Goal: Transaction & Acquisition: Purchase product/service

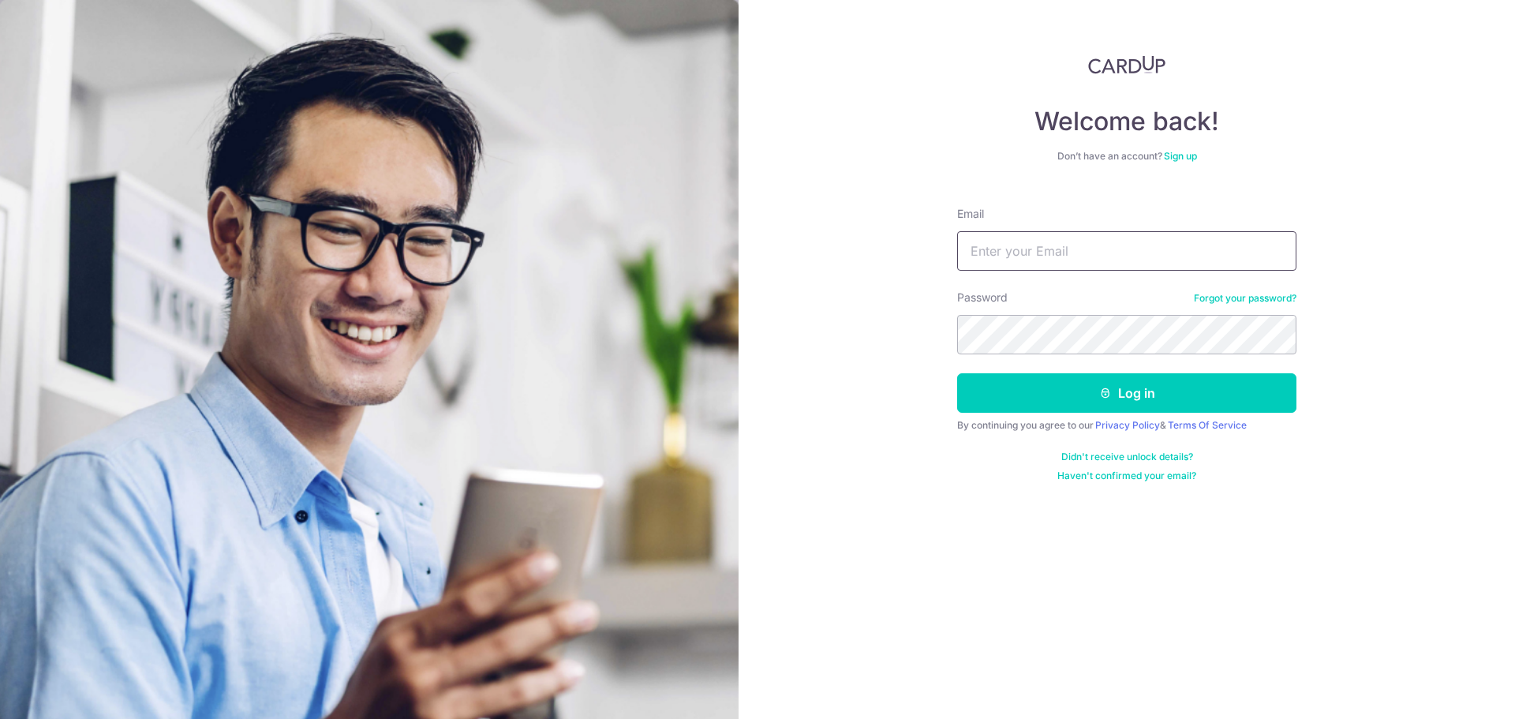
click at [1082, 241] on input "Email" at bounding box center [1126, 250] width 339 height 39
type input "tan.kerhan@gmail.com"
click at [957, 373] on button "Log in" at bounding box center [1126, 392] width 339 height 39
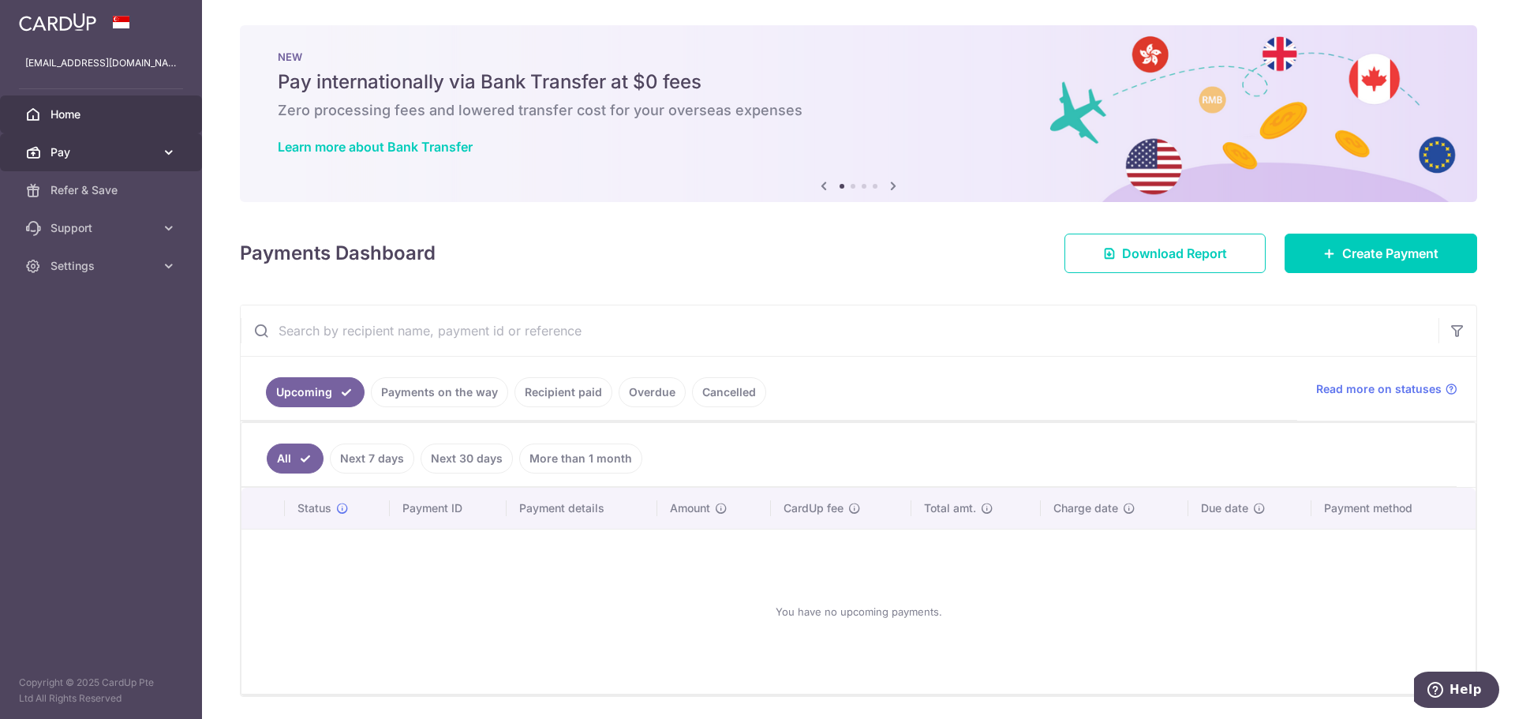
click at [122, 135] on link "Pay" at bounding box center [101, 152] width 202 height 38
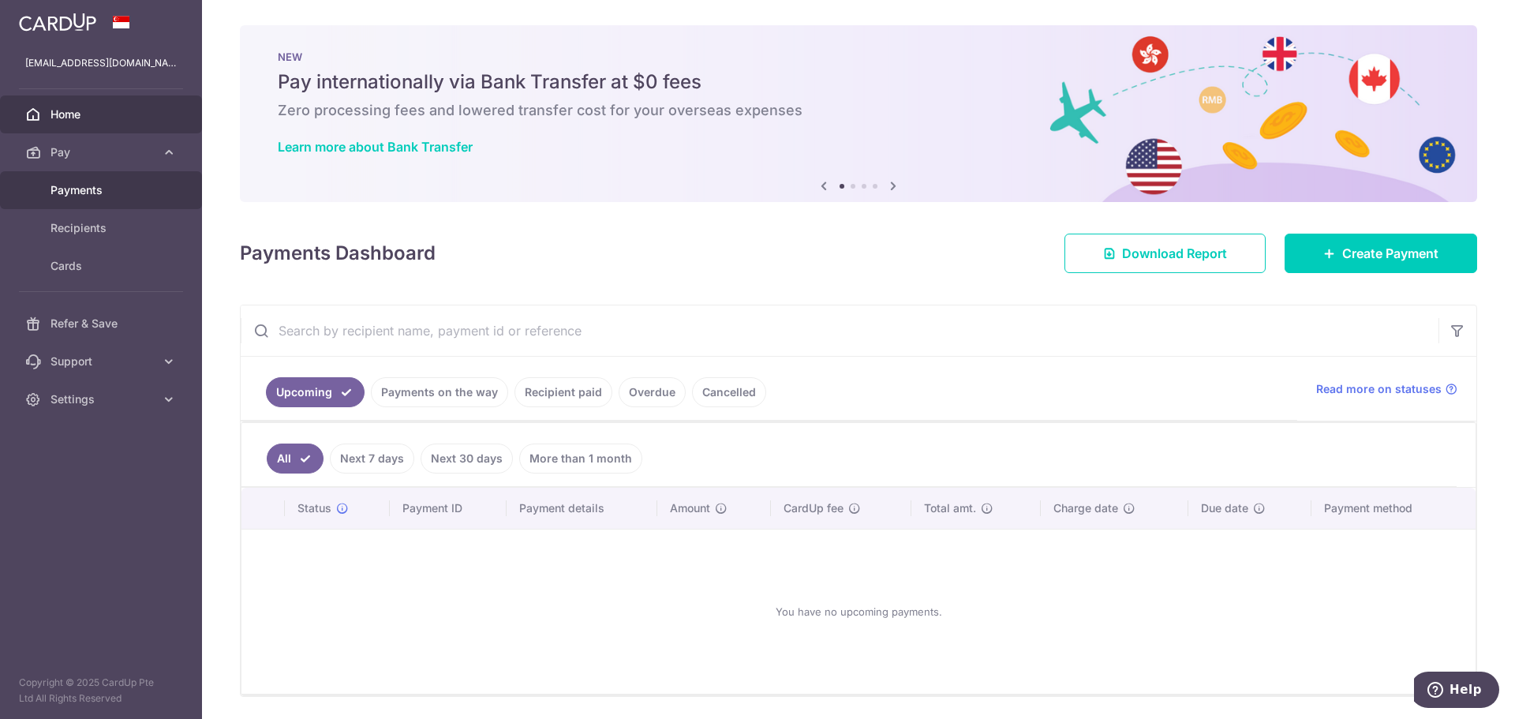
click at [125, 188] on span "Payments" at bounding box center [103, 190] width 104 height 16
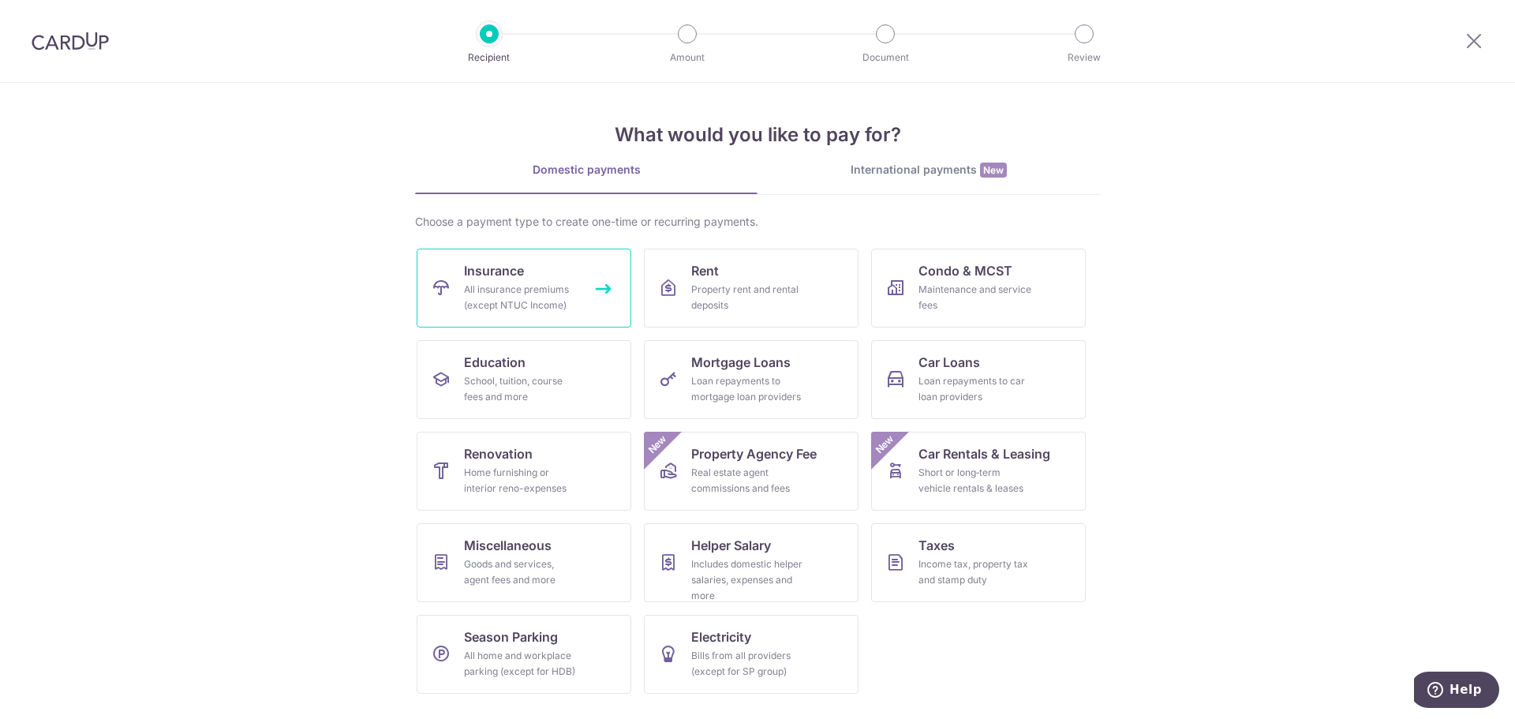
click at [531, 279] on link "Insurance All insurance premiums (except NTUC Income)" at bounding box center [524, 288] width 215 height 79
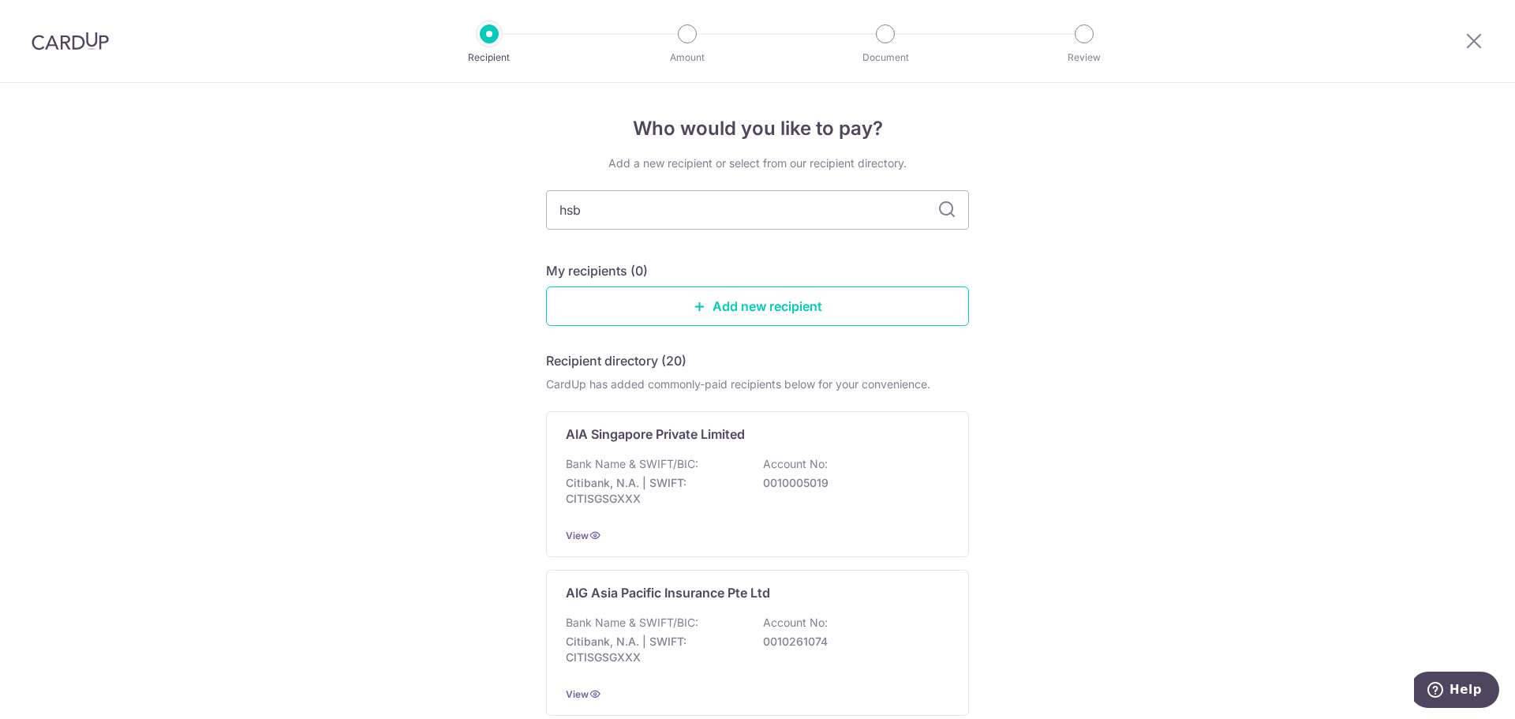
type input "hsbc"
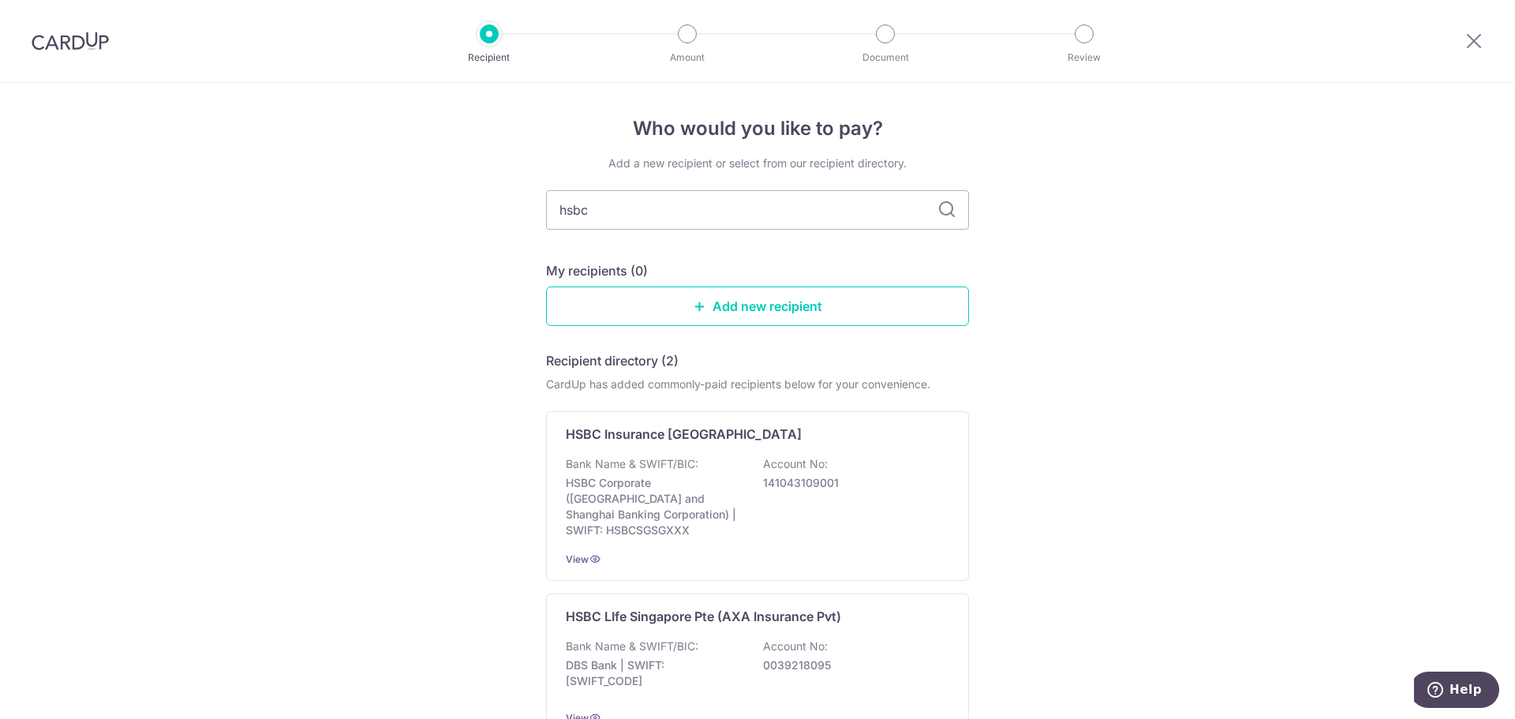
click at [99, 43] on img at bounding box center [70, 41] width 77 height 19
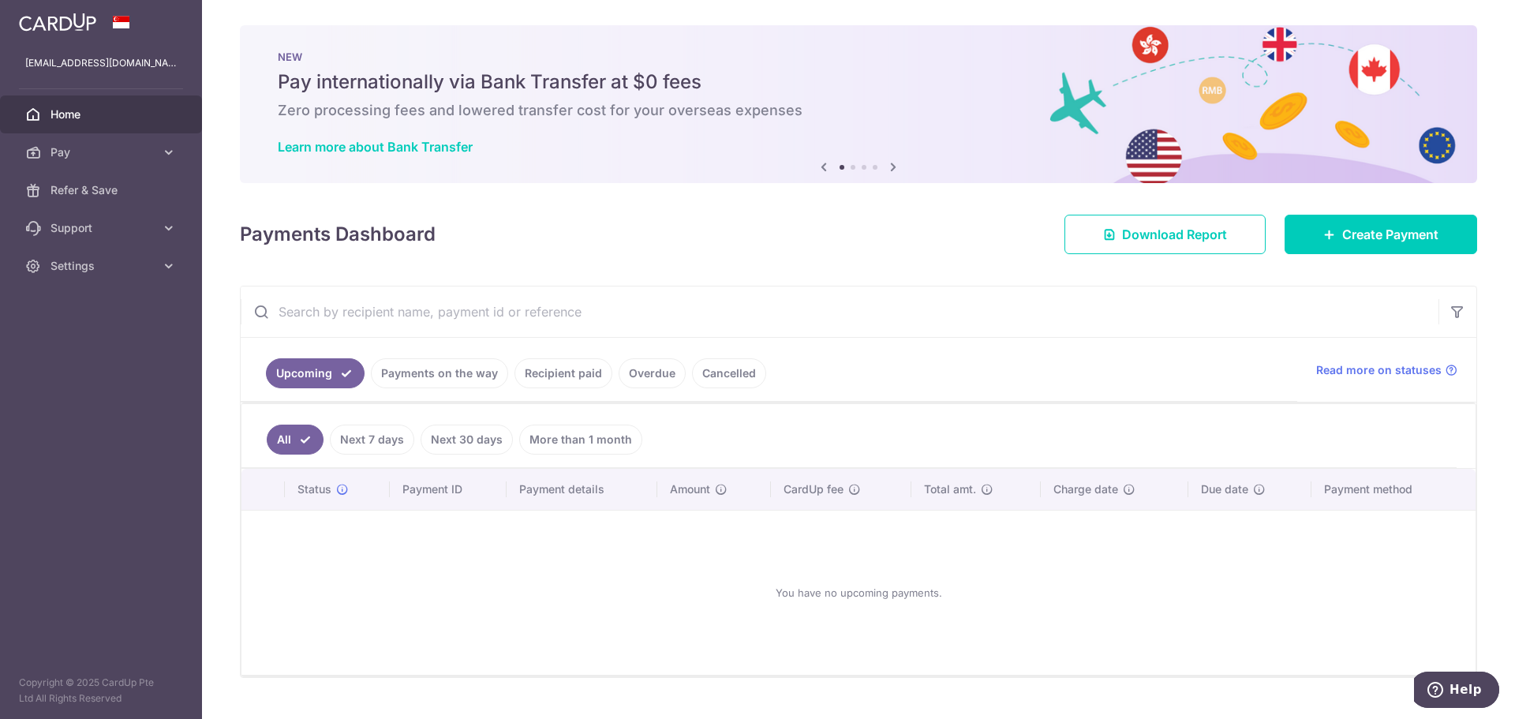
click at [497, 378] on link "Payments on the way" at bounding box center [439, 373] width 137 height 30
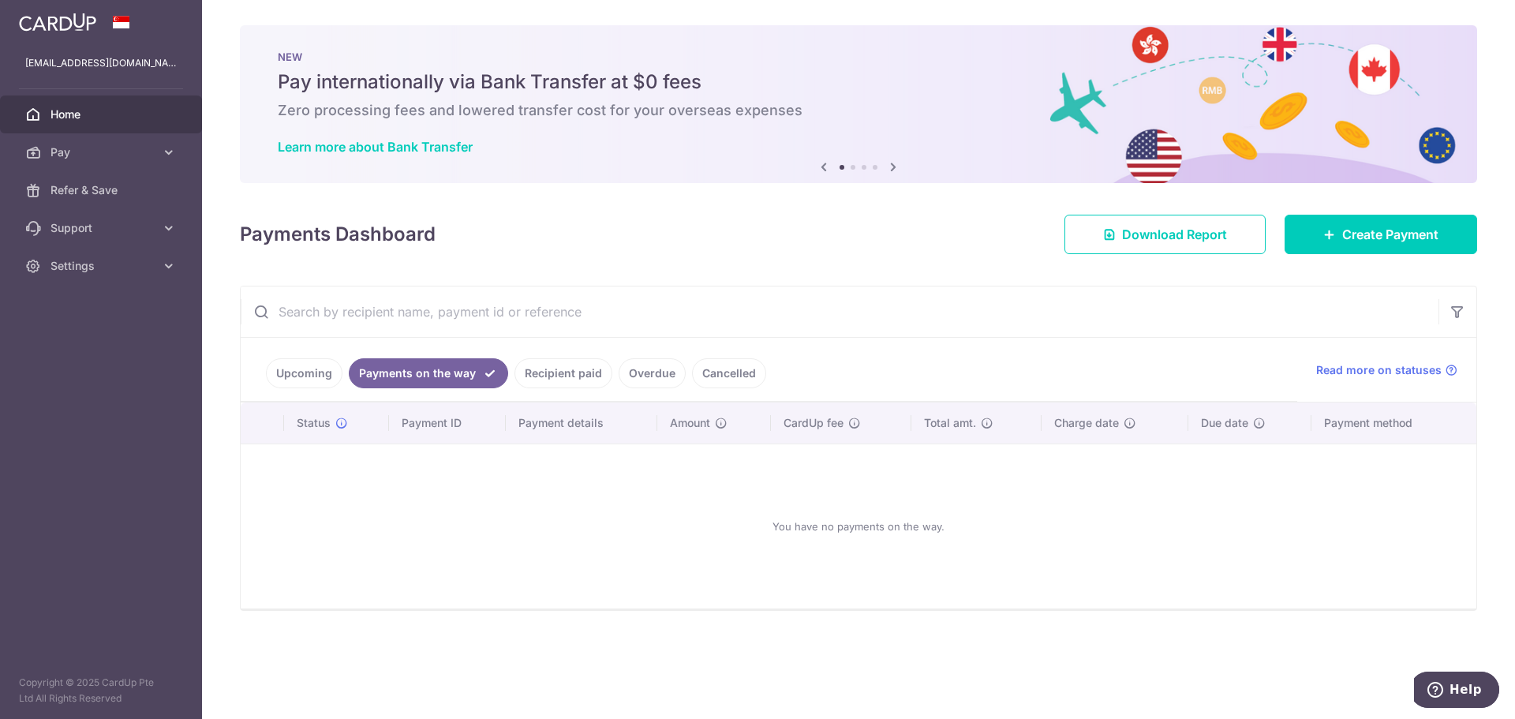
click at [559, 370] on link "Recipient paid" at bounding box center [563, 373] width 98 height 30
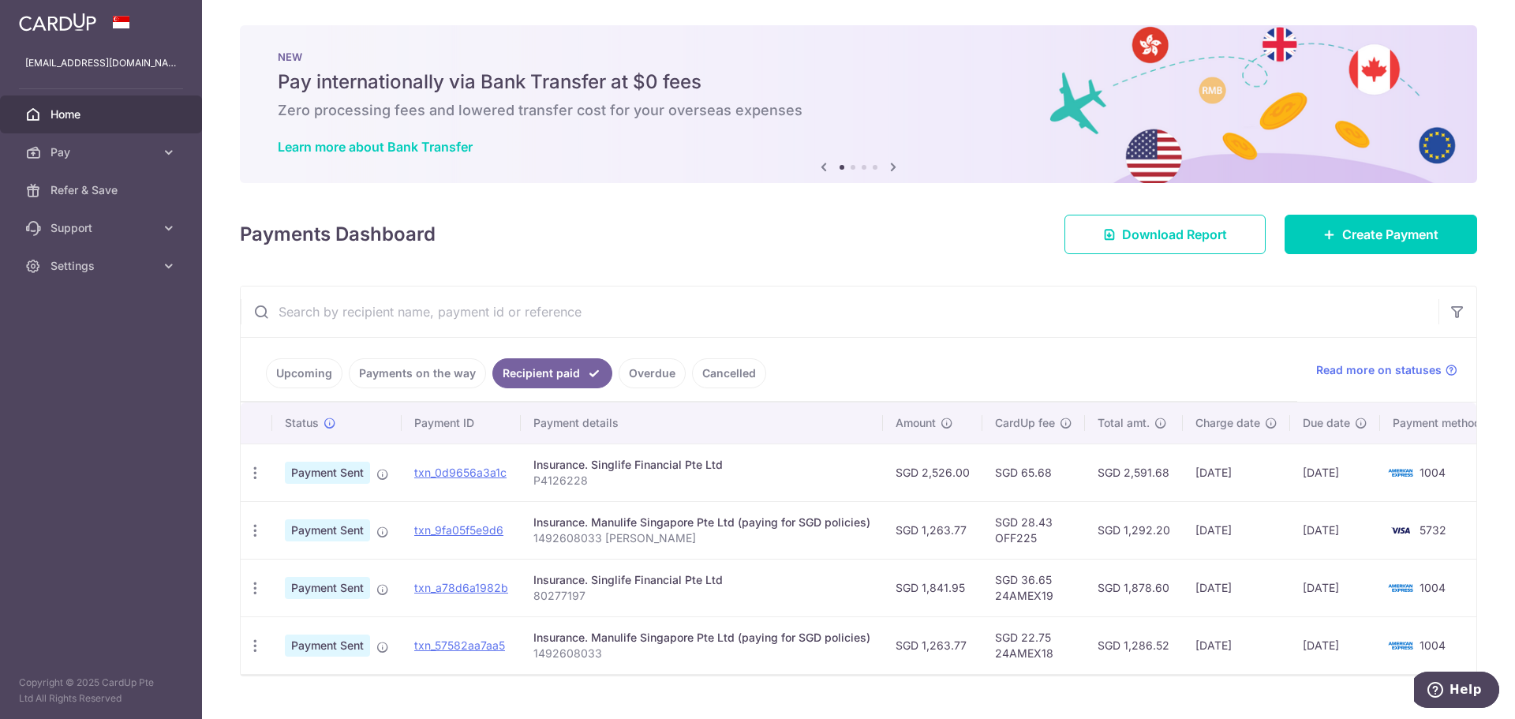
click at [1364, 255] on div "× Pause Schedule Pause all future payments in this series Pause just this one p…" at bounding box center [858, 359] width 1313 height 719
click at [1342, 230] on span "Create Payment" at bounding box center [1390, 234] width 96 height 19
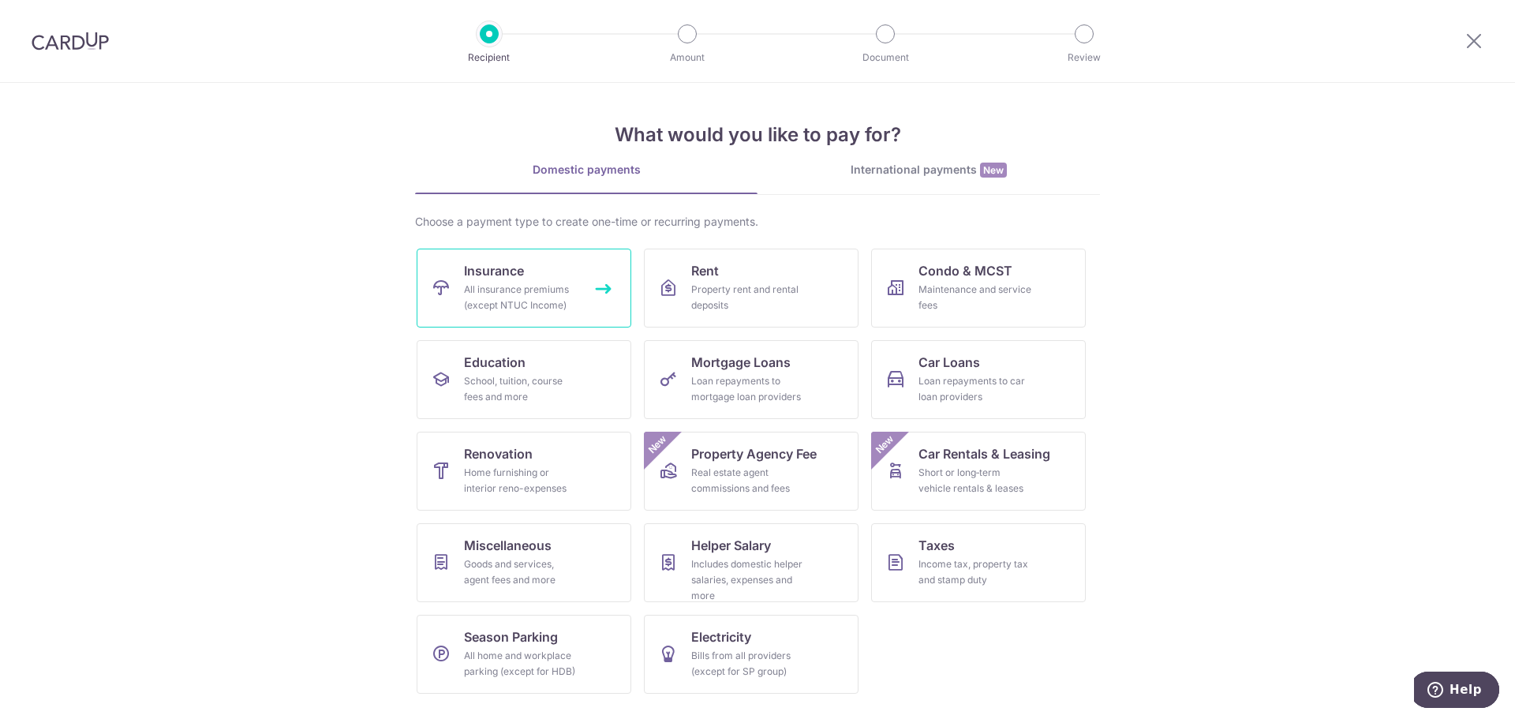
click at [519, 258] on link "Insurance All insurance premiums (except NTUC Income)" at bounding box center [524, 288] width 215 height 79
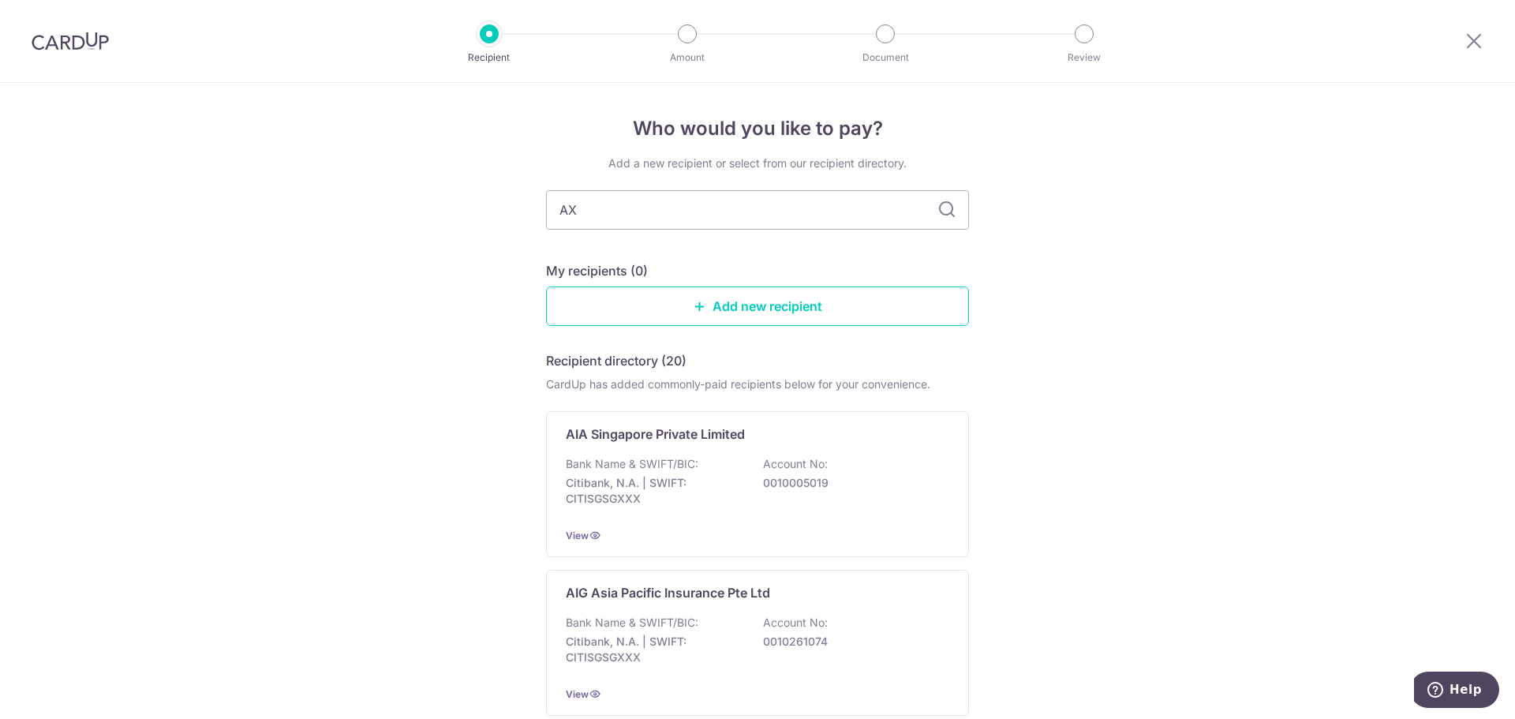
type input "AXA"
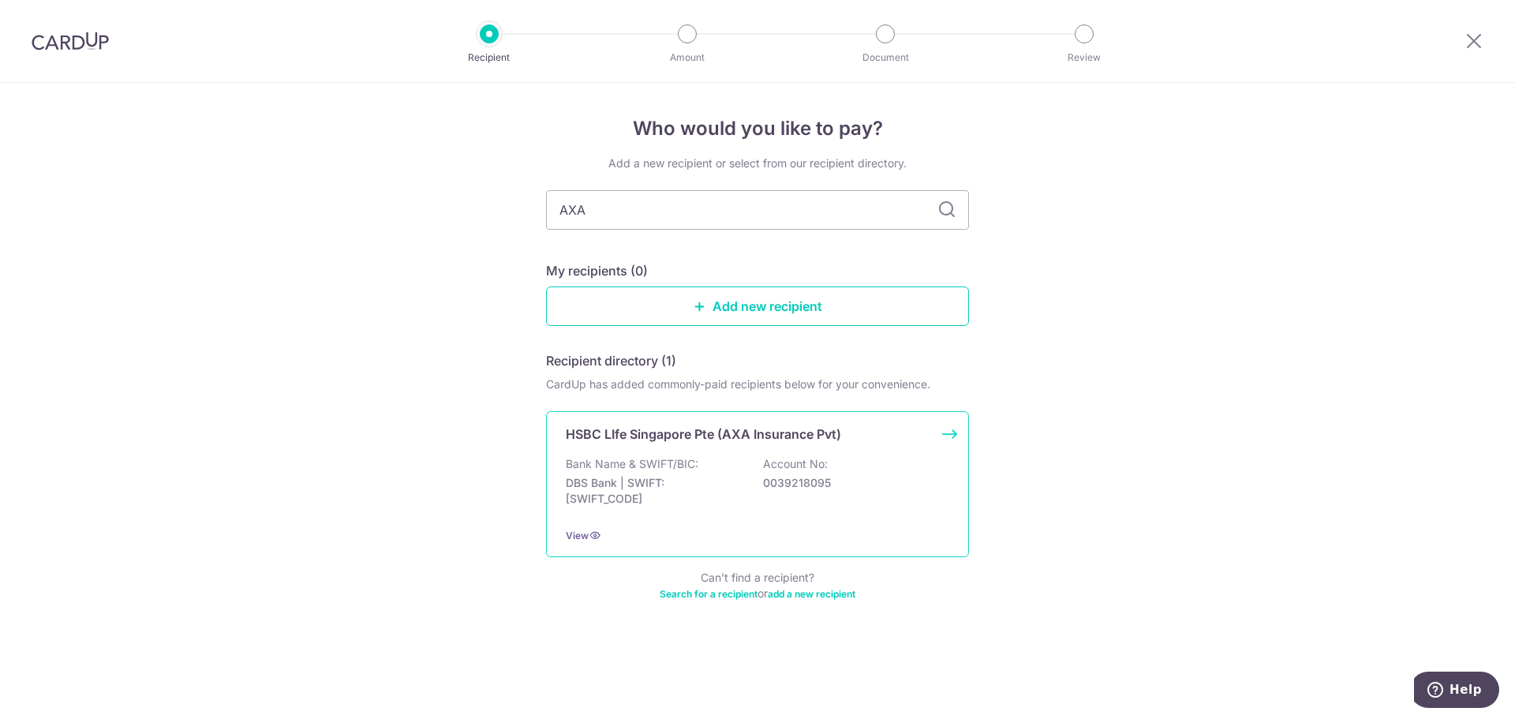
click at [688, 479] on p "DBS Bank | SWIFT: DBSSSGSGXXX" at bounding box center [654, 491] width 177 height 32
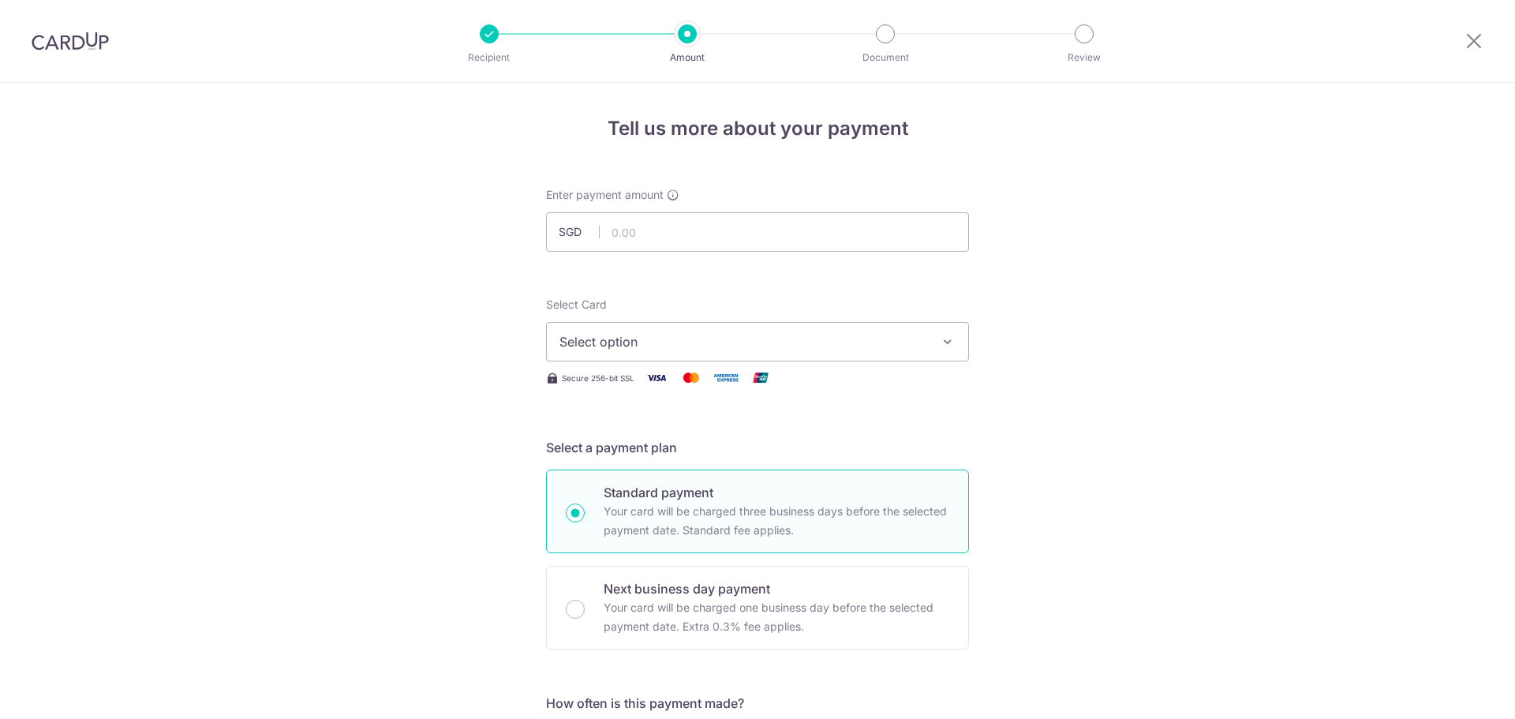
click at [659, 343] on span "Select option" at bounding box center [743, 341] width 368 height 19
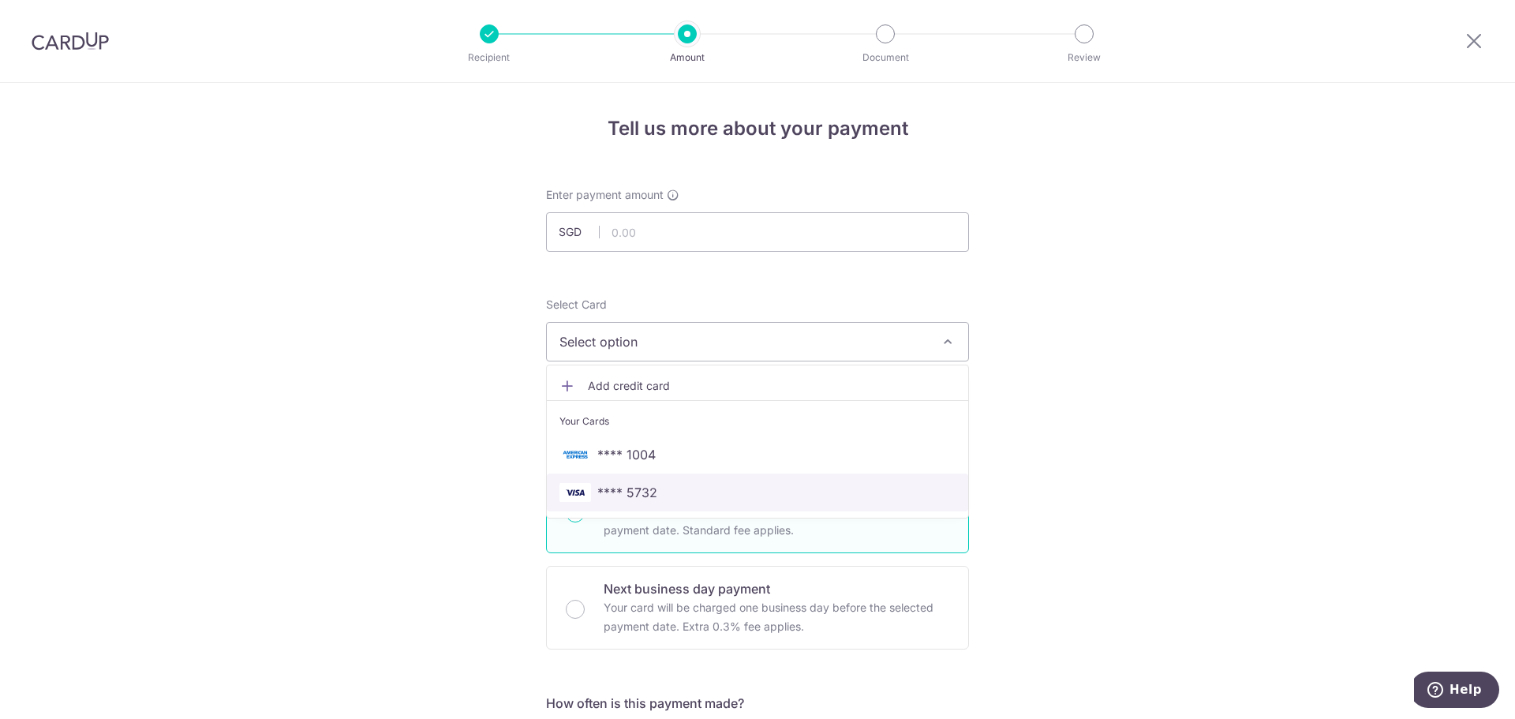
click at [602, 486] on span "**** 5732" at bounding box center [627, 492] width 60 height 19
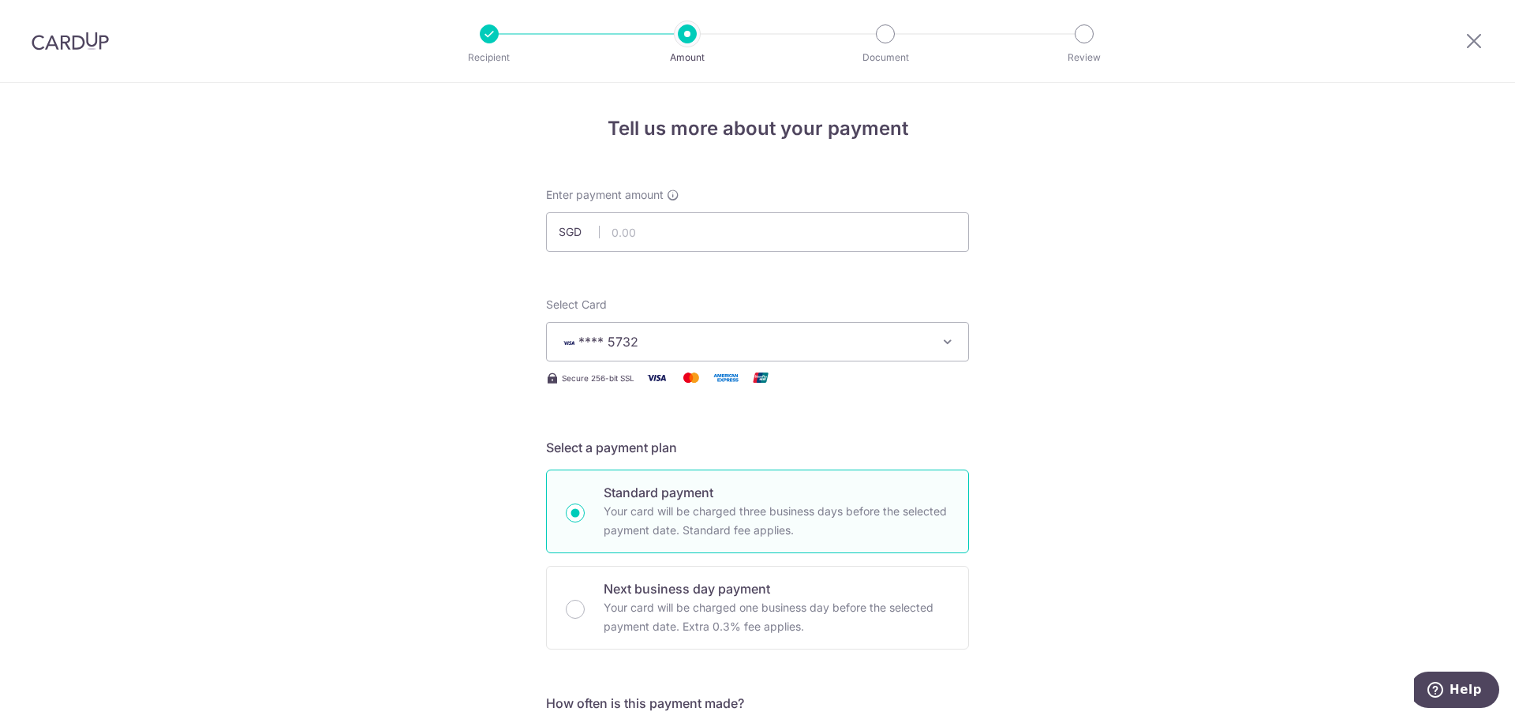
click at [666, 241] on input "text" at bounding box center [757, 231] width 423 height 39
click at [668, 230] on input "text" at bounding box center [757, 231] width 423 height 39
type input "1116"
type input "1,116.00"
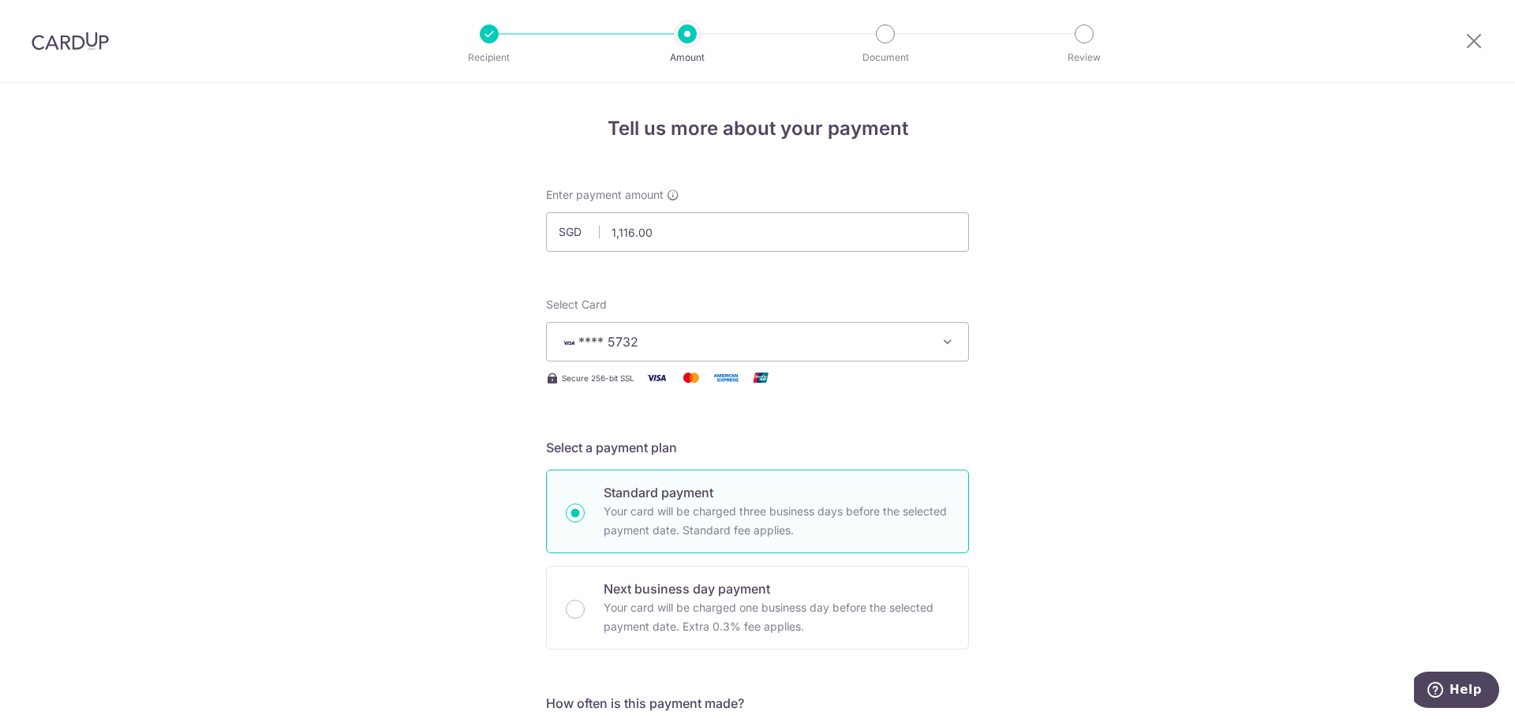
scroll to position [473, 0]
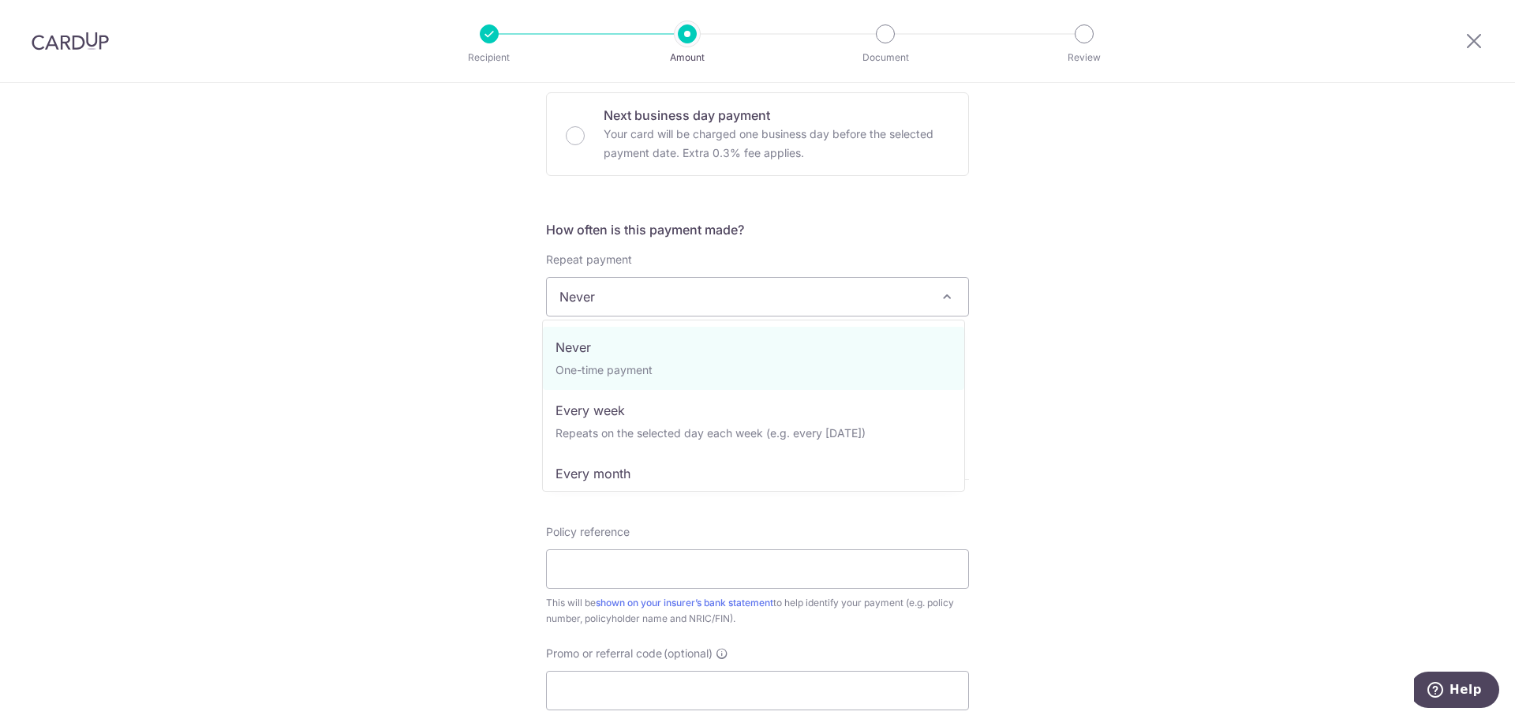
click at [643, 300] on span "Never" at bounding box center [757, 297] width 421 height 38
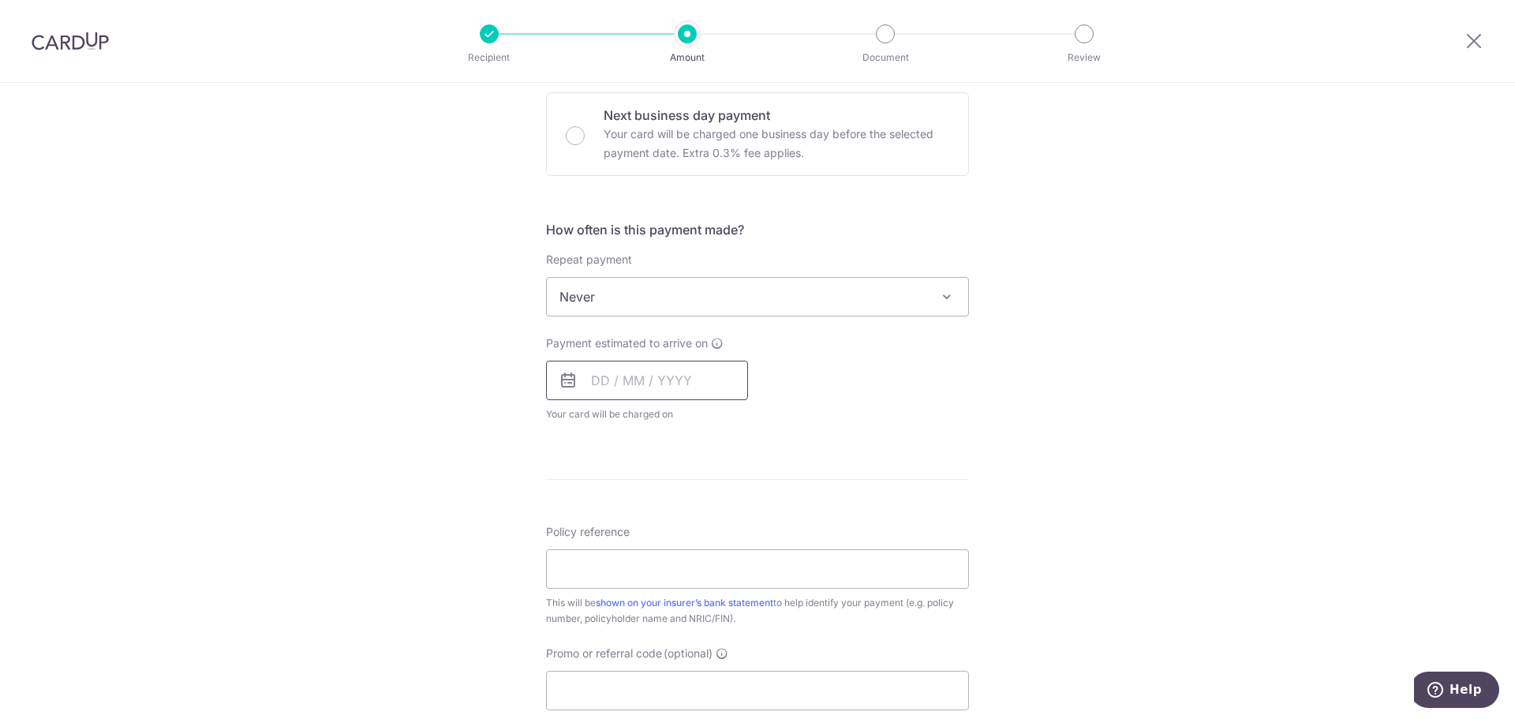
click at [639, 375] on input "text" at bounding box center [647, 380] width 202 height 39
click at [608, 386] on input "text" at bounding box center [647, 380] width 202 height 39
click at [597, 556] on link "13" at bounding box center [609, 555] width 25 height 25
type input "[DATE]"
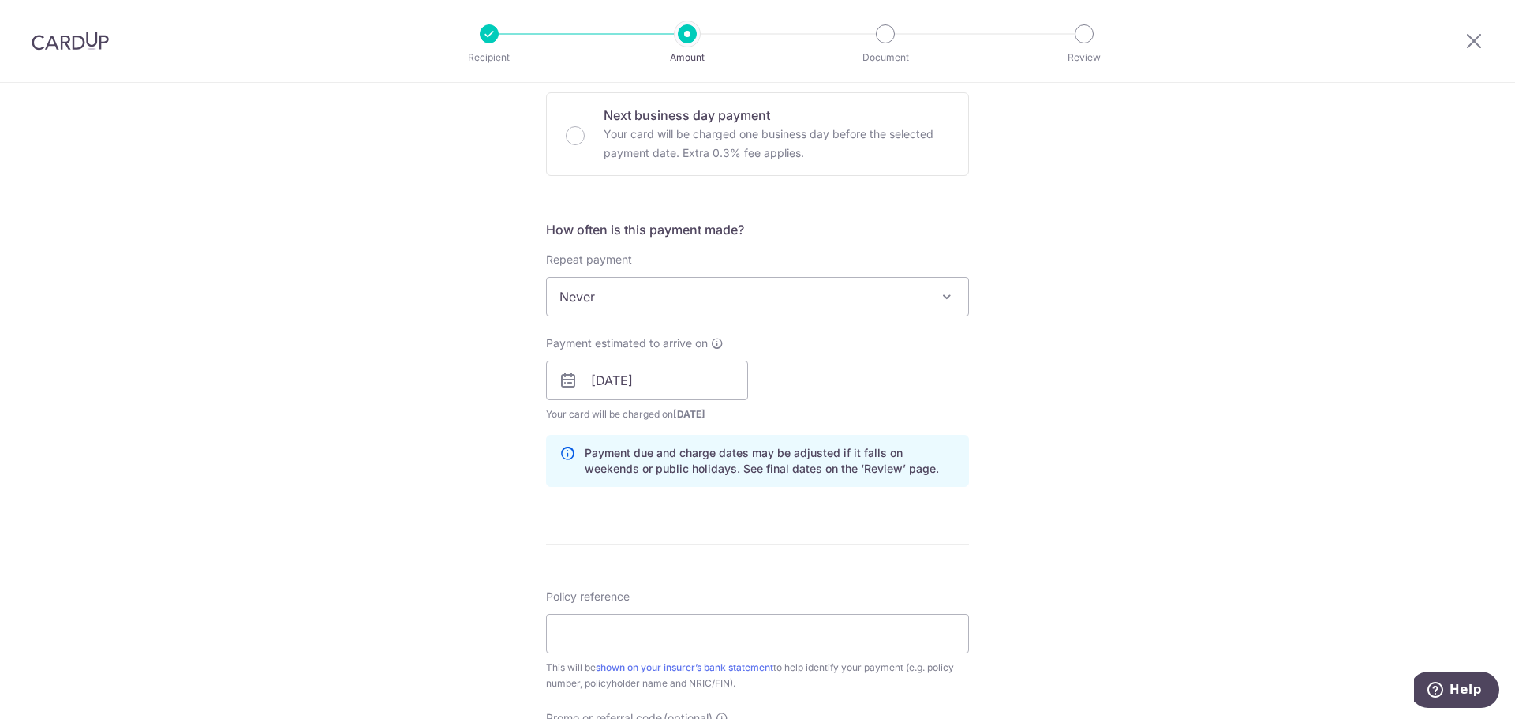
scroll to position [789, 0]
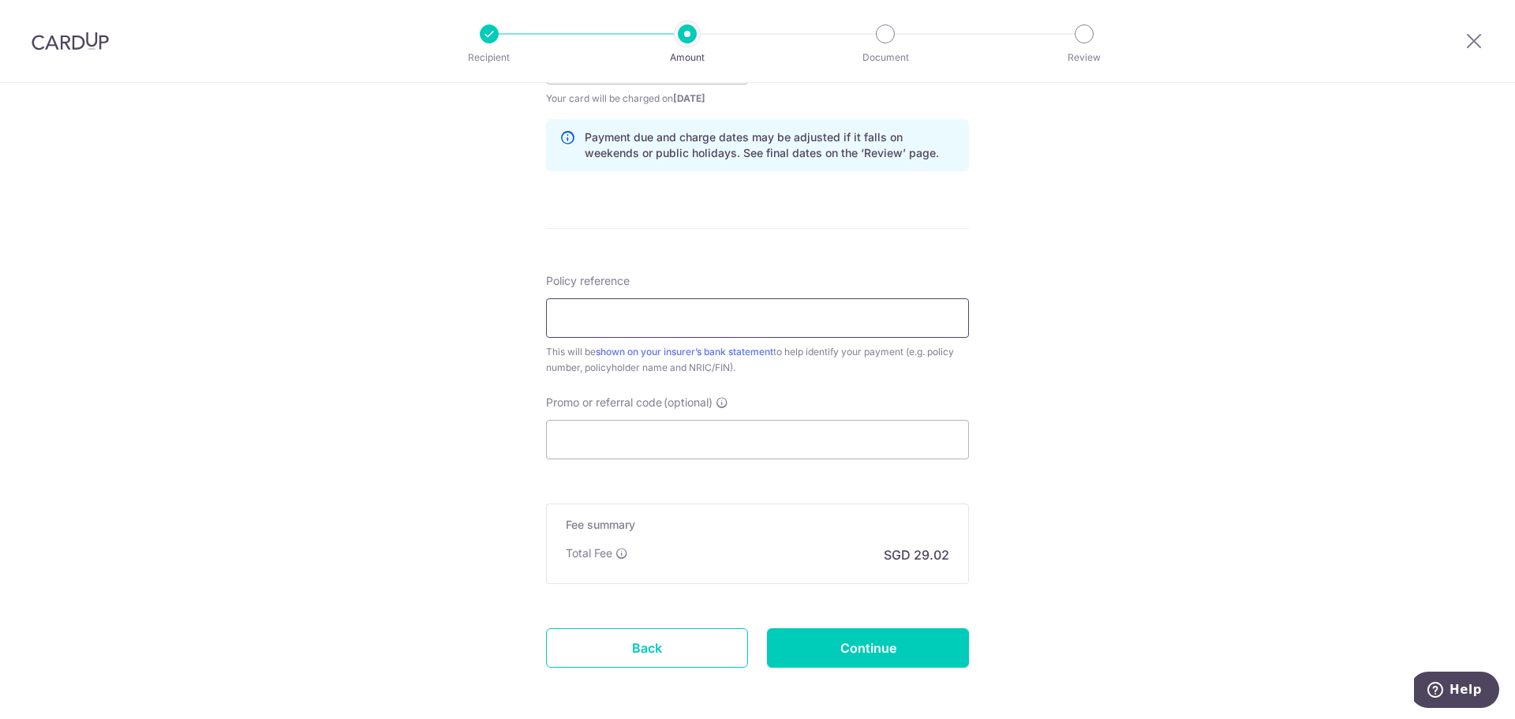
click at [630, 317] on input "Policy reference" at bounding box center [757, 317] width 423 height 39
click at [645, 432] on input "Promo or referral code (optional)" at bounding box center [757, 439] width 423 height 39
paste input "MILELION"
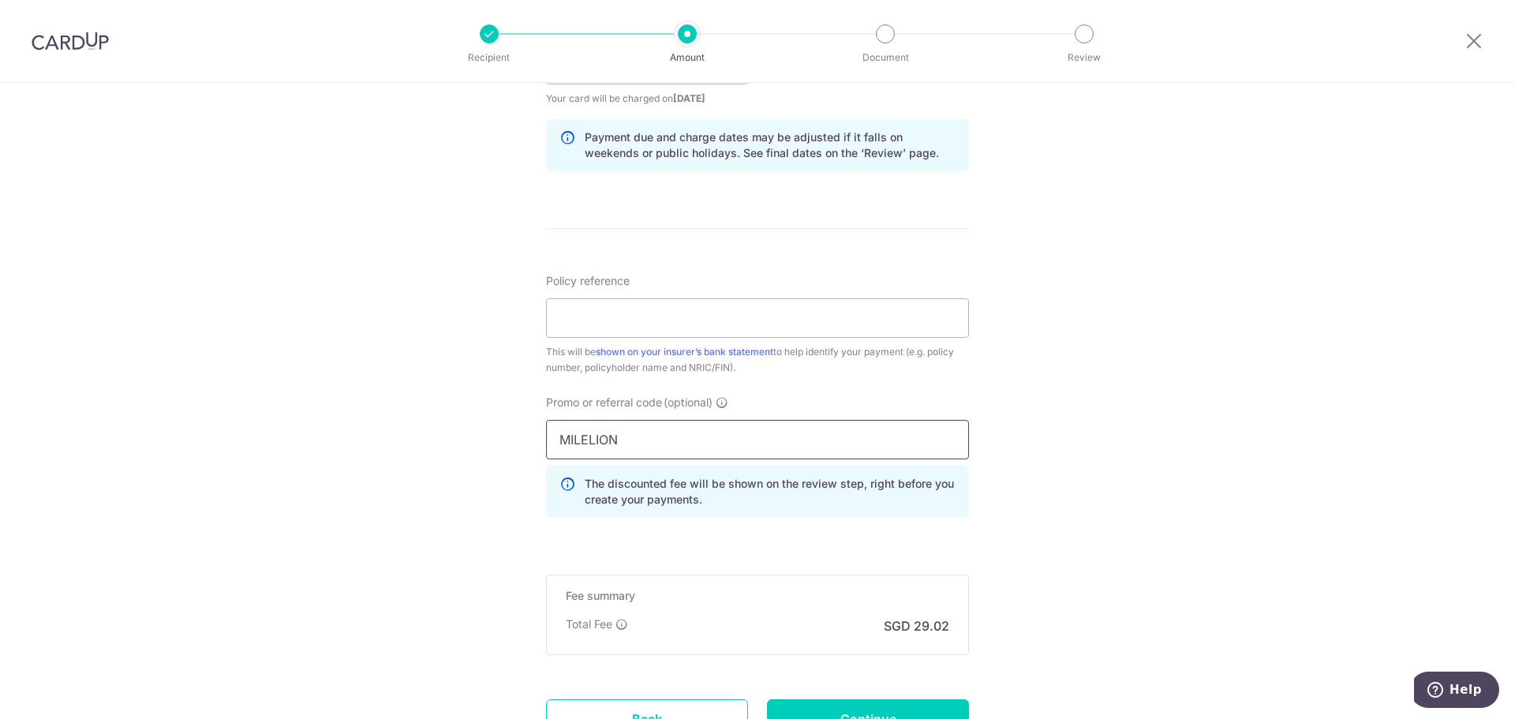
type input "MILELION"
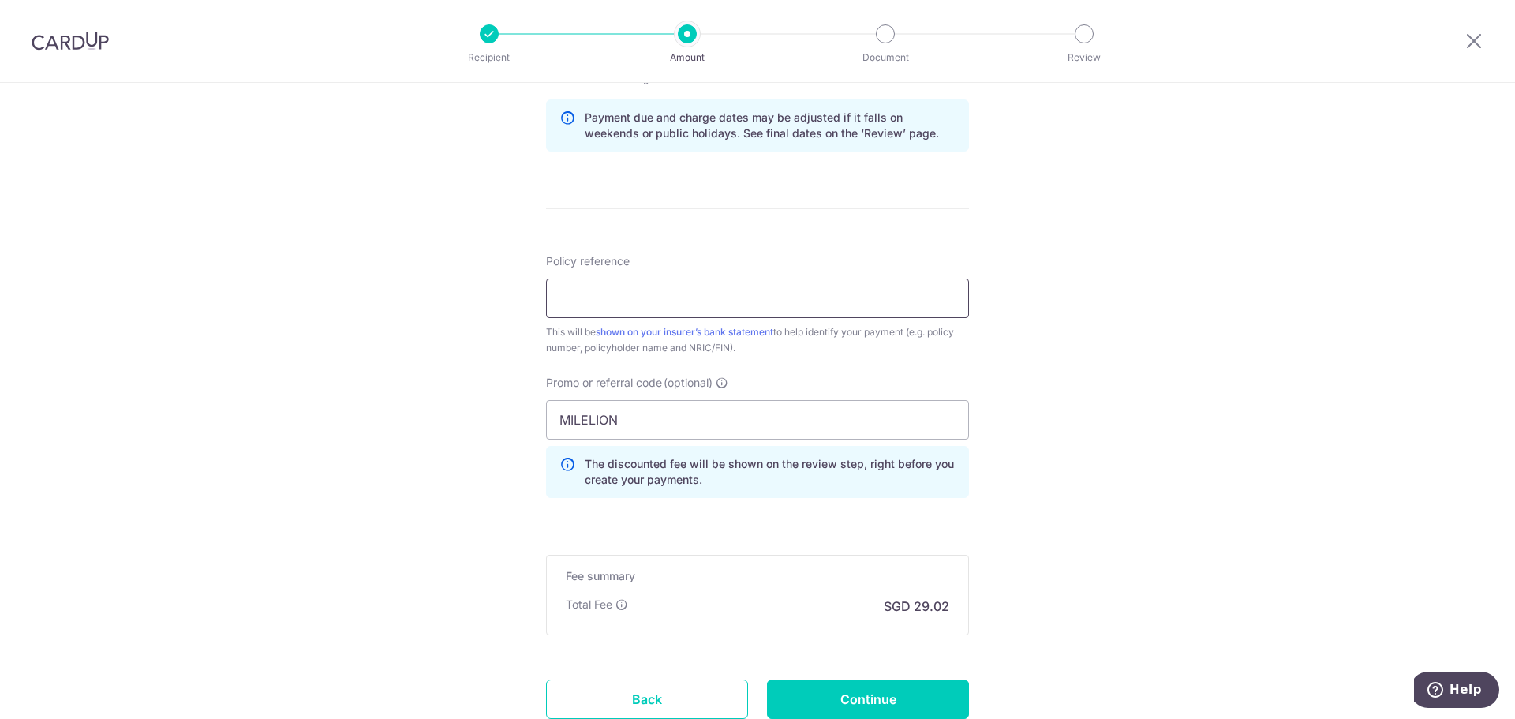
click at [653, 303] on input "Policy reference" at bounding box center [757, 298] width 423 height 39
paste input "OFF225"
type input "OFF225"
drag, startPoint x: 634, startPoint y: 286, endPoint x: 368, endPoint y: 336, distance: 271.4
click at [370, 336] on div "Tell us more about your payment Enter payment amount SGD 1,116.00 1116.00 Selec…" at bounding box center [757, 55] width 1515 height 1563
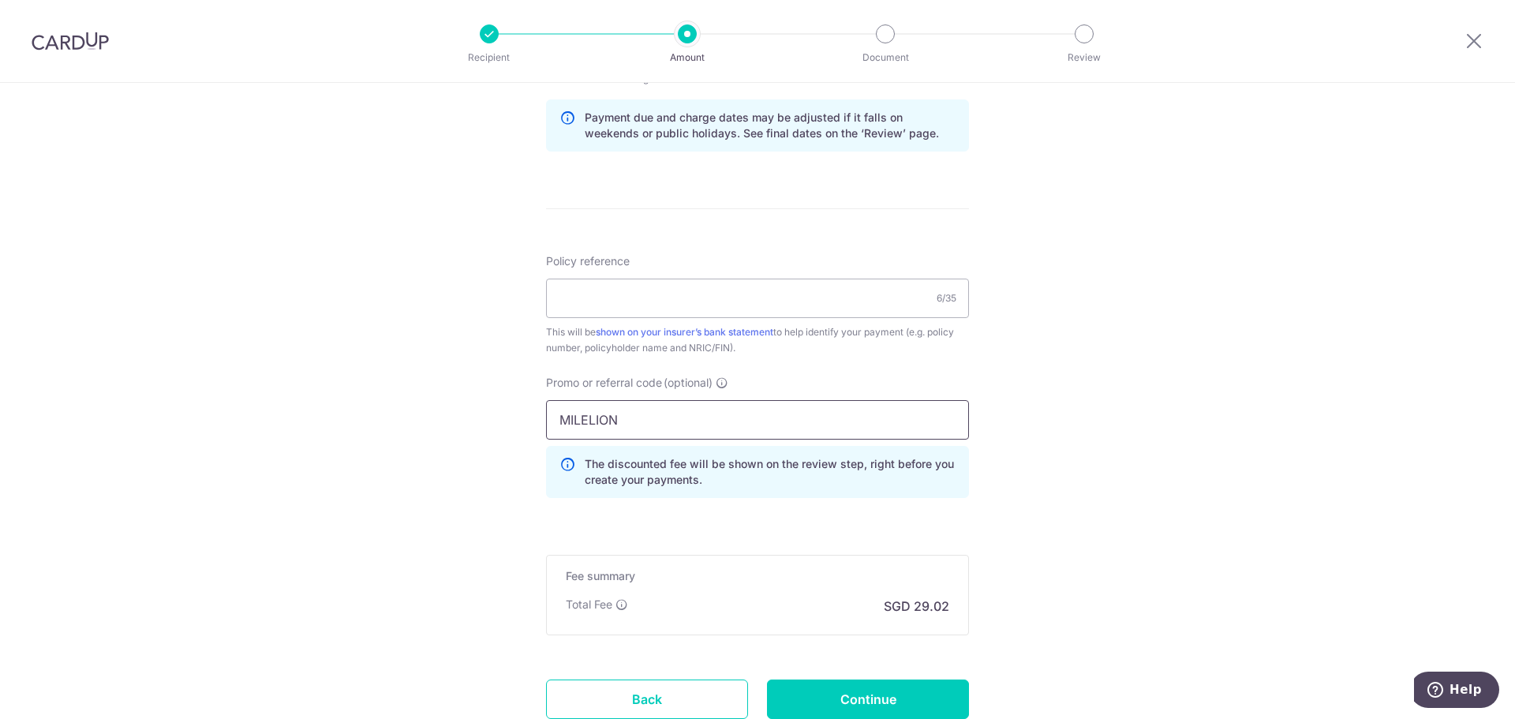
drag, startPoint x: 704, startPoint y: 428, endPoint x: 156, endPoint y: 457, distance: 548.4
click at [156, 457] on div "Tell us more about your payment Enter payment amount SGD 1,116.00 1116.00 Selec…" at bounding box center [757, 55] width 1515 height 1563
paste input "OFF225"
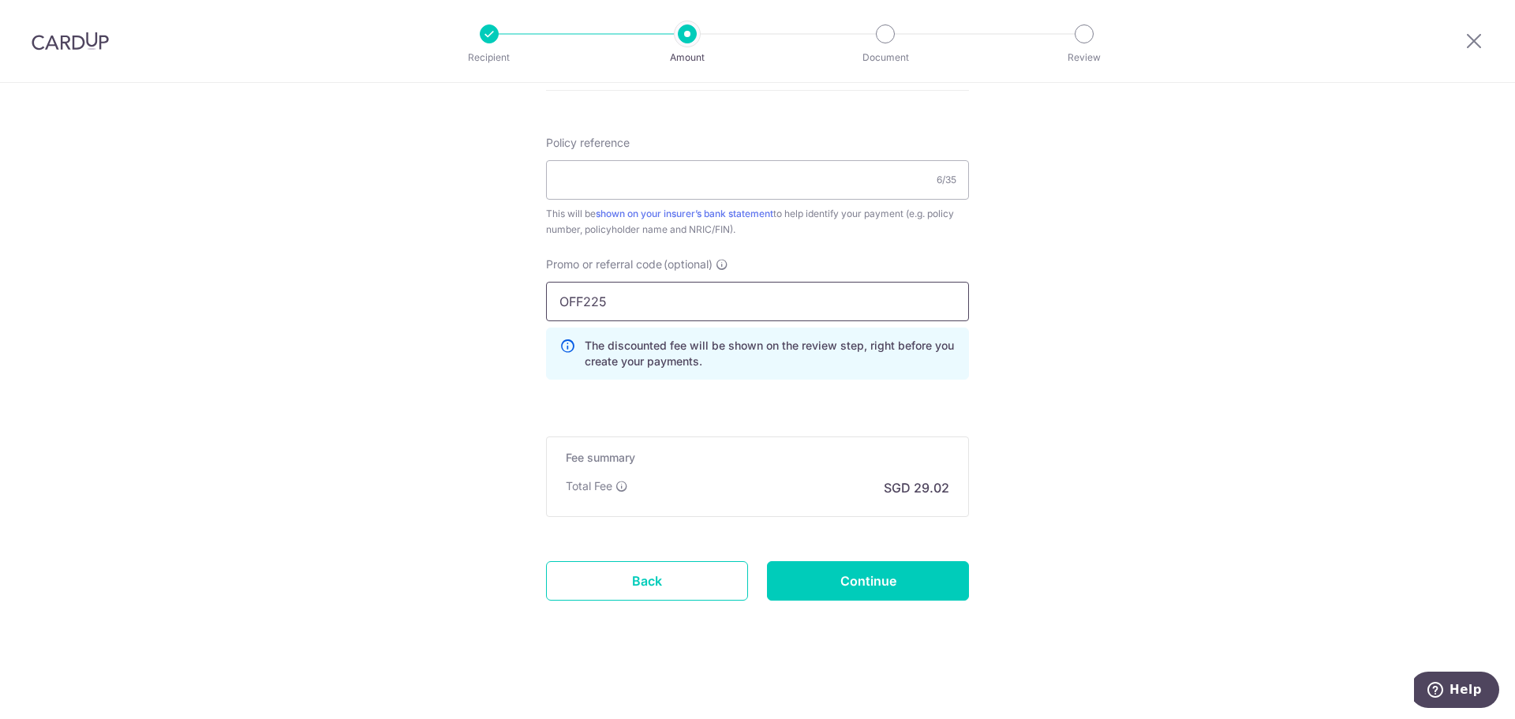
drag, startPoint x: 630, startPoint y: 313, endPoint x: -213, endPoint y: 334, distance: 843.8
click at [0, 334] on html "Recipient Amount Document Review Tell us more about your payment Enter payment …" at bounding box center [757, 359] width 1515 height 719
paste input "MILELION"
type input "MILELION"
click at [600, 178] on input "Policy reference" at bounding box center [757, 179] width 423 height 39
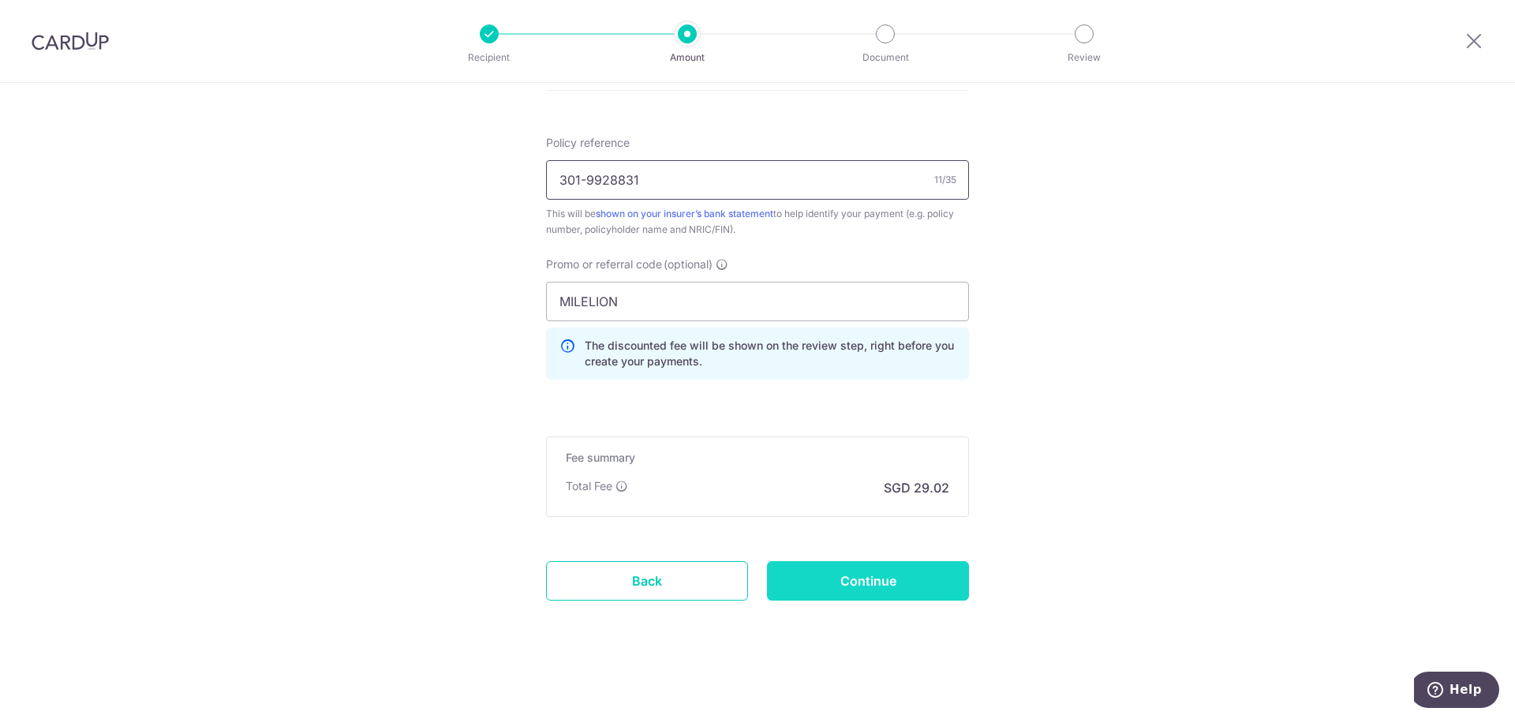
type input "301-9928831"
click at [810, 576] on input "Continue" at bounding box center [868, 580] width 202 height 39
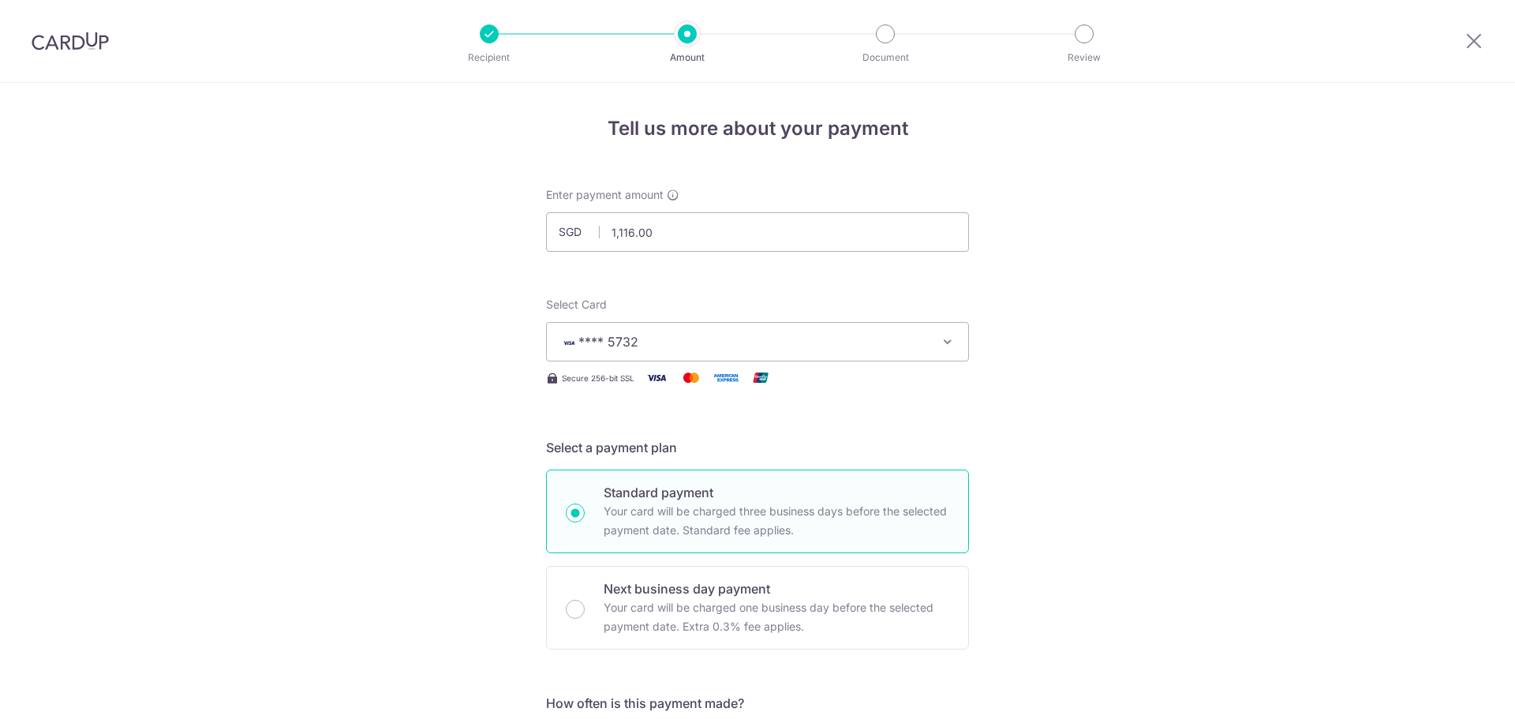
scroll to position [949, 0]
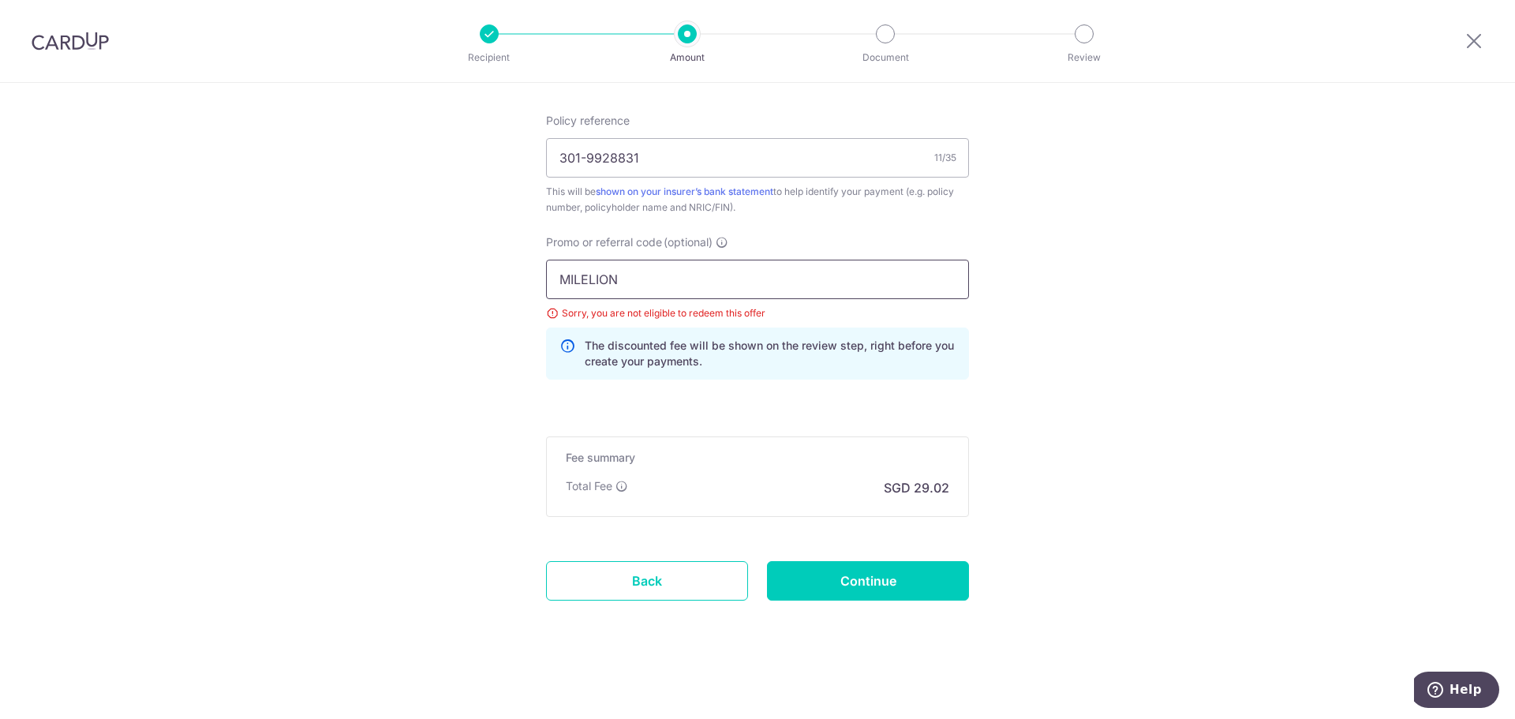
click at [668, 288] on input "MILELION" at bounding box center [757, 279] width 423 height 39
click at [667, 288] on input "MILELION" at bounding box center [757, 279] width 423 height 39
paste input "OFF225"
type input "OFF225"
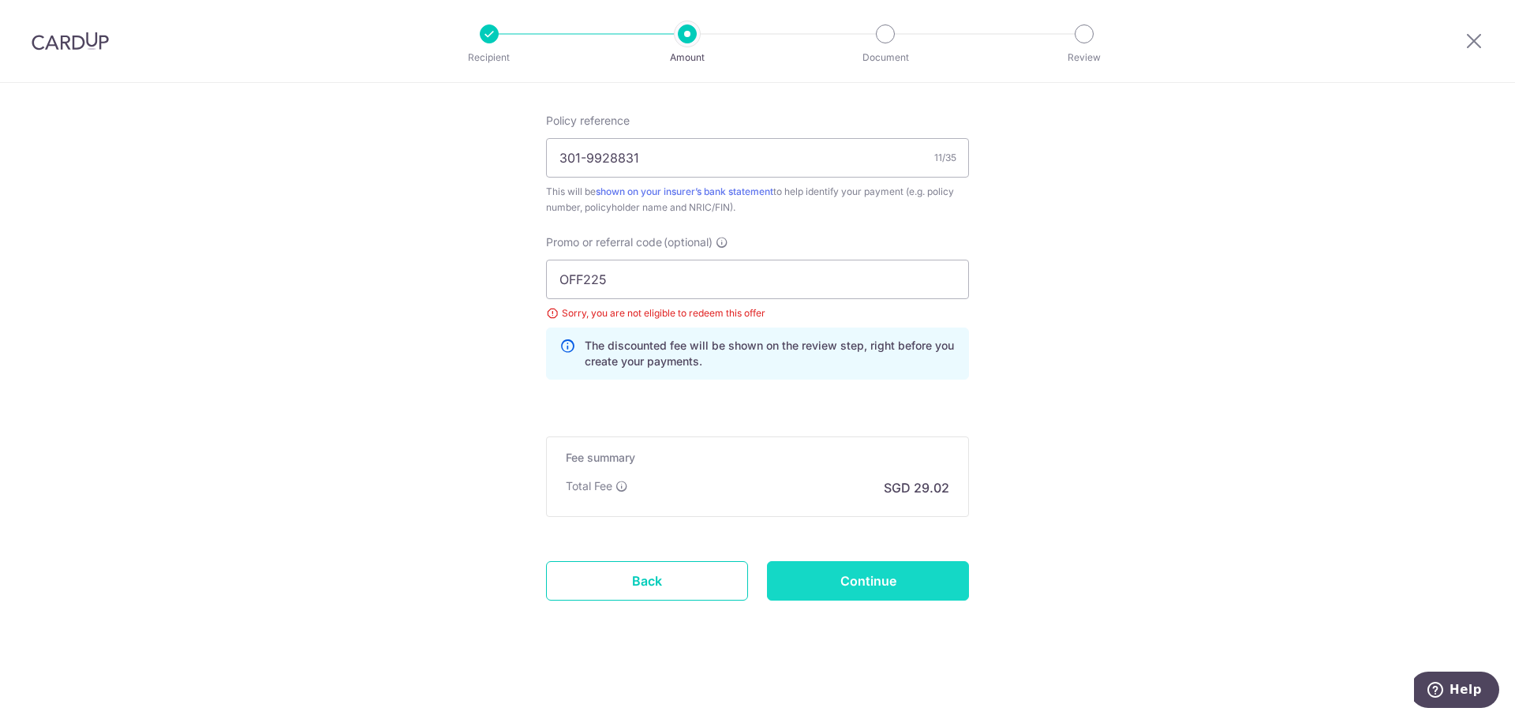
click at [888, 580] on input "Continue" at bounding box center [868, 580] width 202 height 39
click at [671, 275] on input "OFF225" at bounding box center [757, 279] width 423 height 39
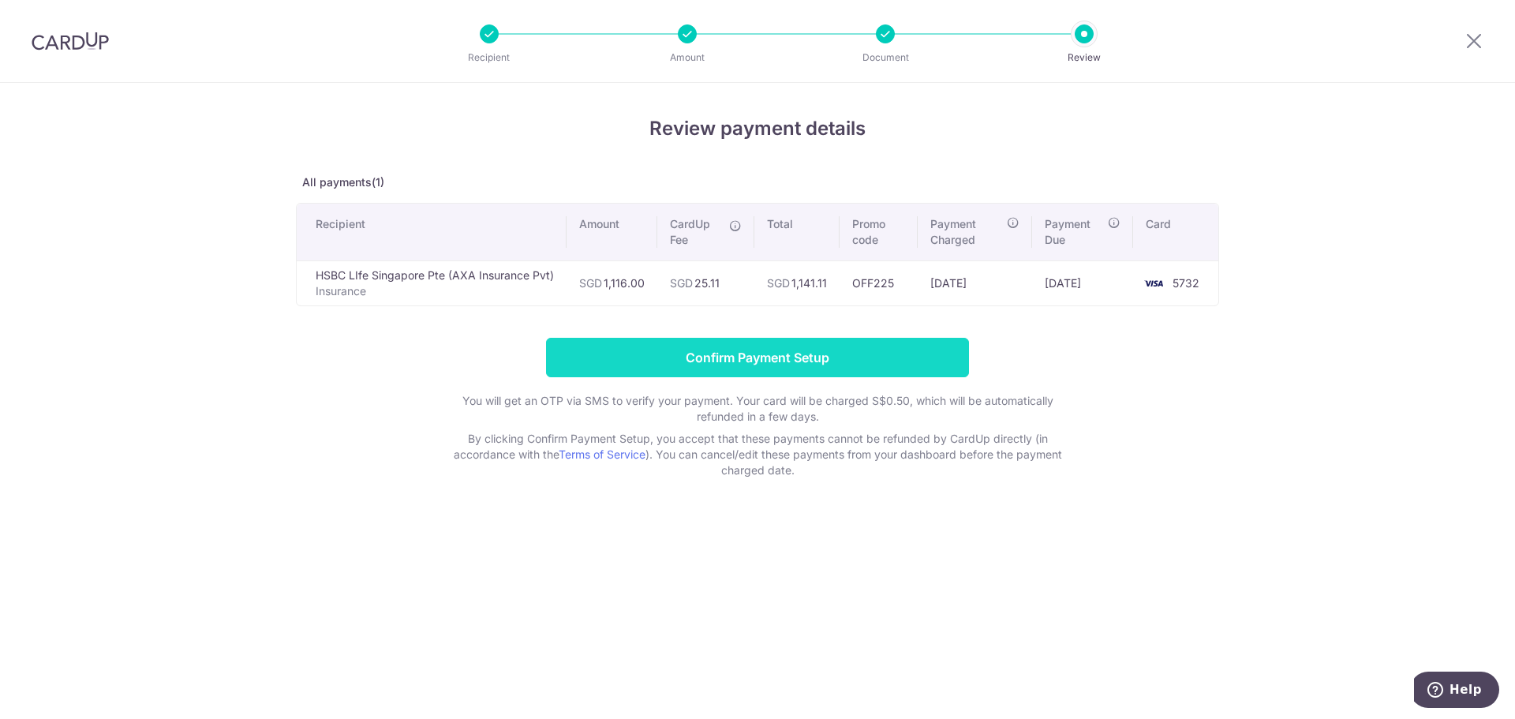
click at [772, 346] on input "Confirm Payment Setup" at bounding box center [757, 357] width 423 height 39
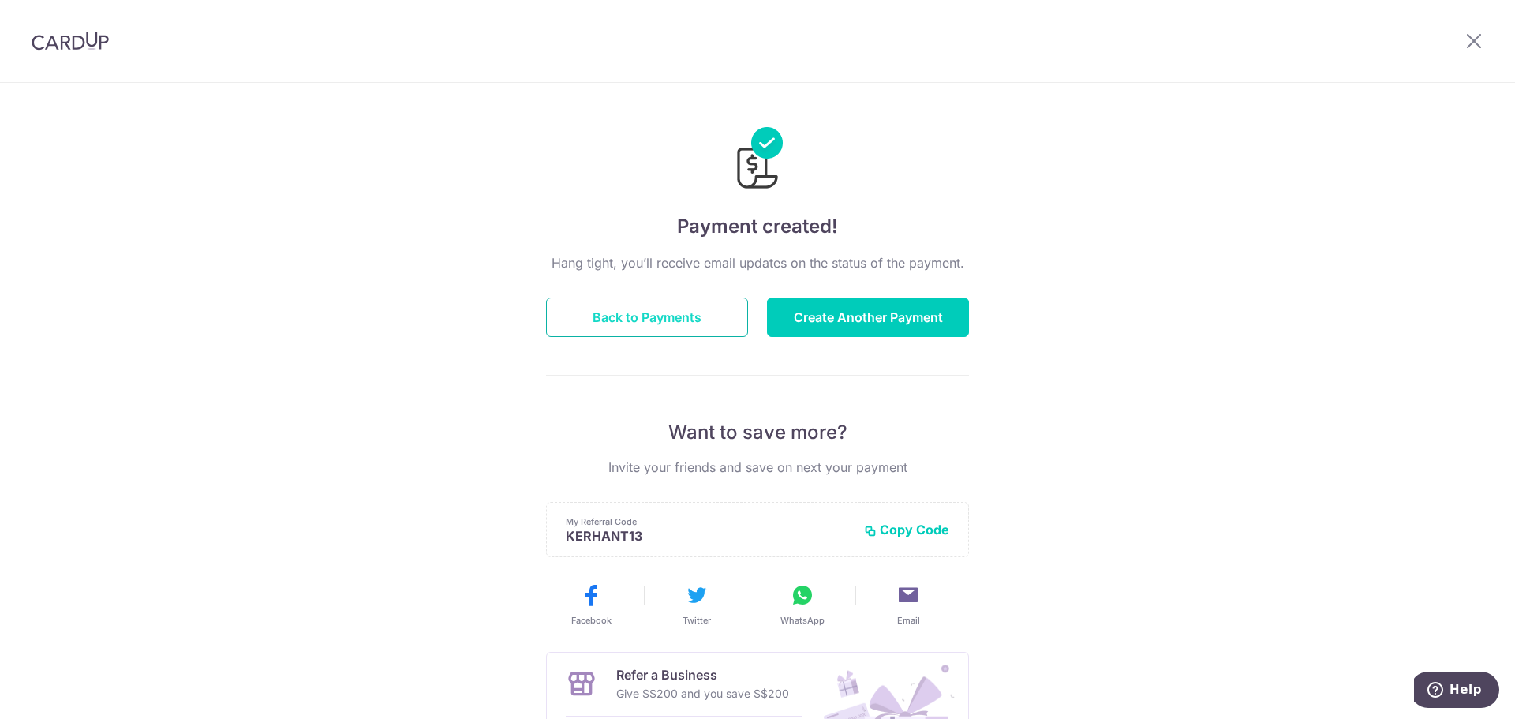
click at [679, 331] on button "Back to Payments" at bounding box center [647, 316] width 202 height 39
